Goal: Navigation & Orientation: Go to known website

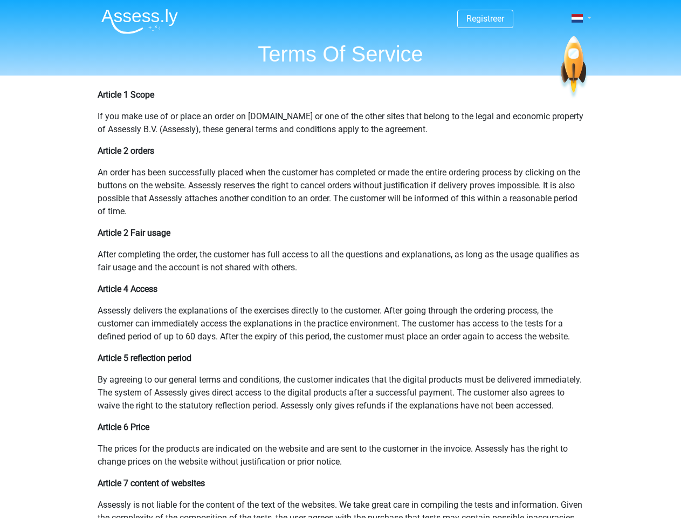
click at [578, 18] on span at bounding box center [576, 18] width 11 height 9
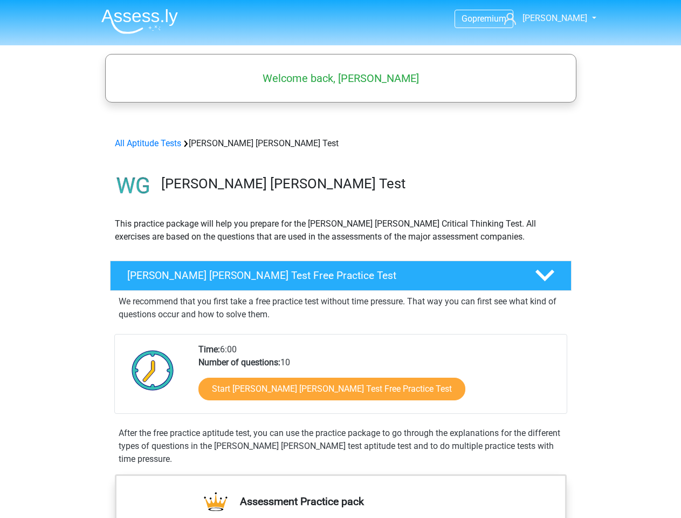
click at [562, 18] on span "[PERSON_NAME]" at bounding box center [554, 18] width 65 height 10
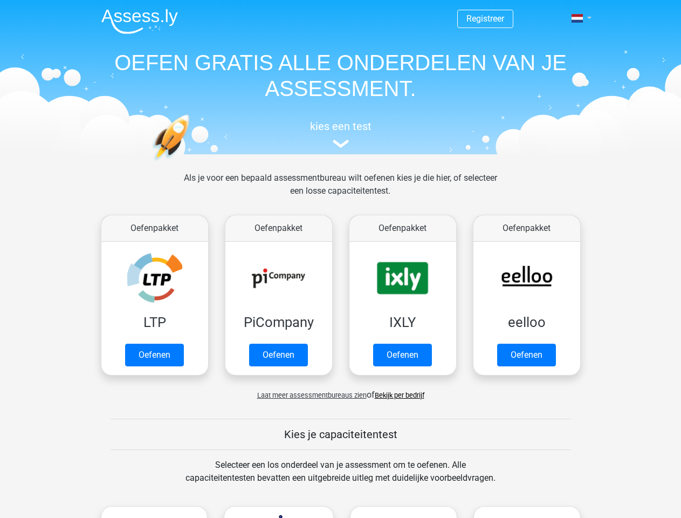
click at [578, 18] on span at bounding box center [576, 18] width 11 height 9
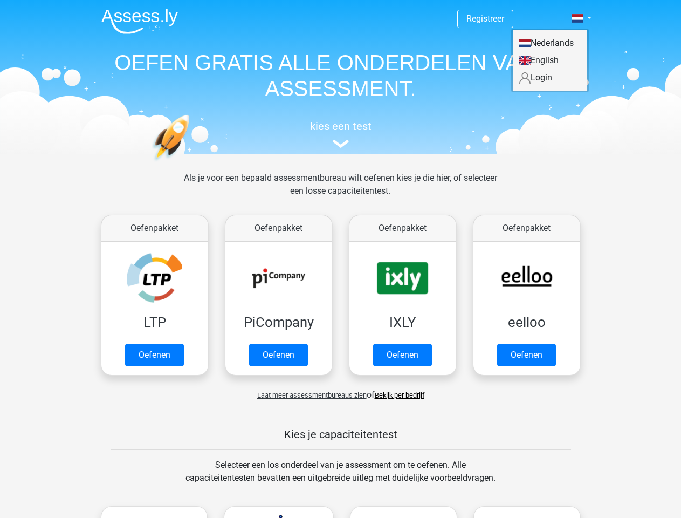
click at [309, 395] on span "Laat meer assessmentbureaus zien" at bounding box center [311, 395] width 109 height 8
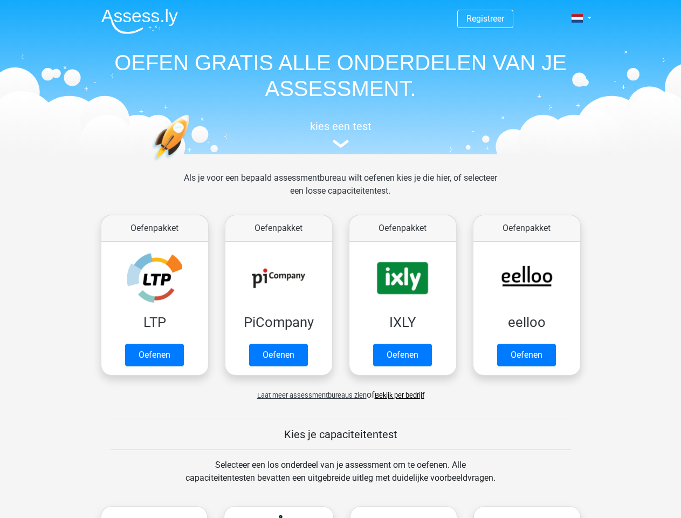
click at [578, 18] on span at bounding box center [576, 18] width 11 height 9
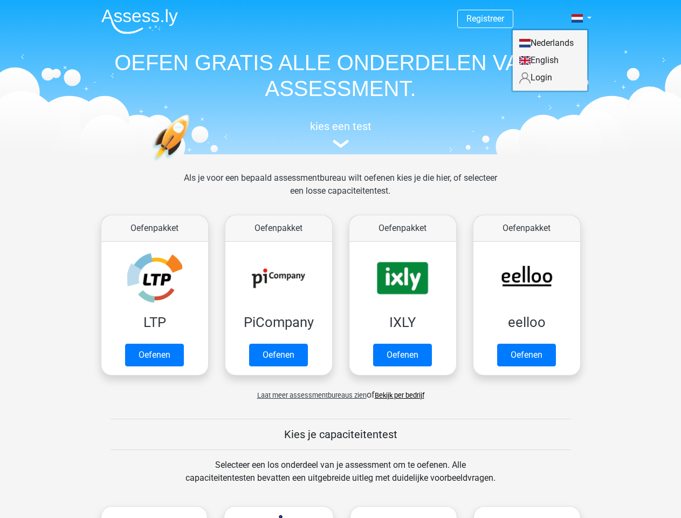
click at [309, 395] on span "Laat meer assessmentbureaus zien" at bounding box center [311, 395] width 109 height 8
